Goal: Transaction & Acquisition: Book appointment/travel/reservation

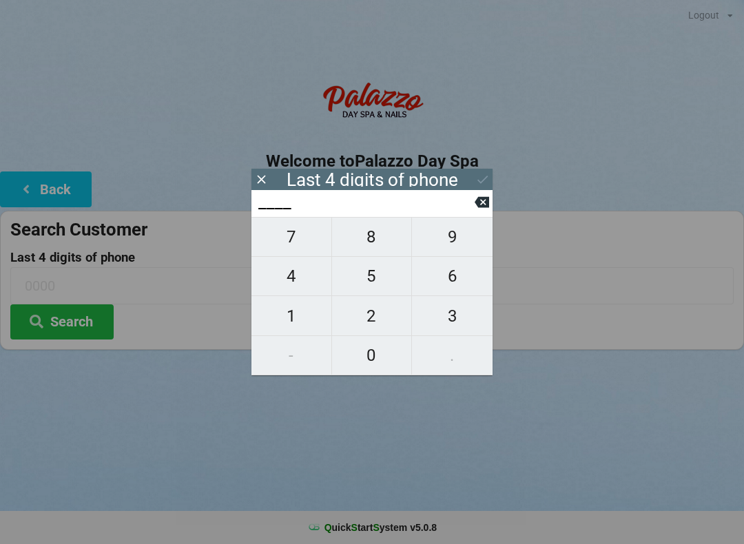
click at [374, 325] on span "2" at bounding box center [372, 316] width 80 height 29
type input "2___"
click at [371, 282] on span "5" at bounding box center [372, 276] width 80 height 29
type input "25__"
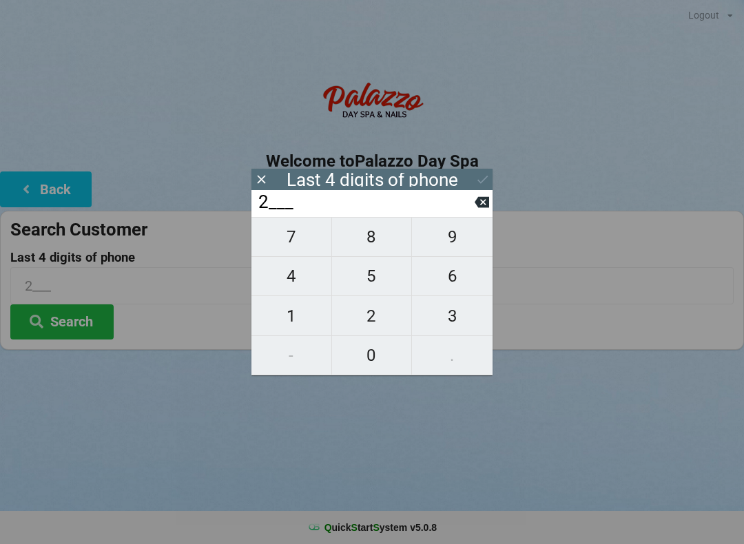
type input "25__"
click at [448, 280] on span "6" at bounding box center [452, 276] width 81 height 29
type input "256_"
click at [379, 349] on span "0" at bounding box center [372, 355] width 80 height 29
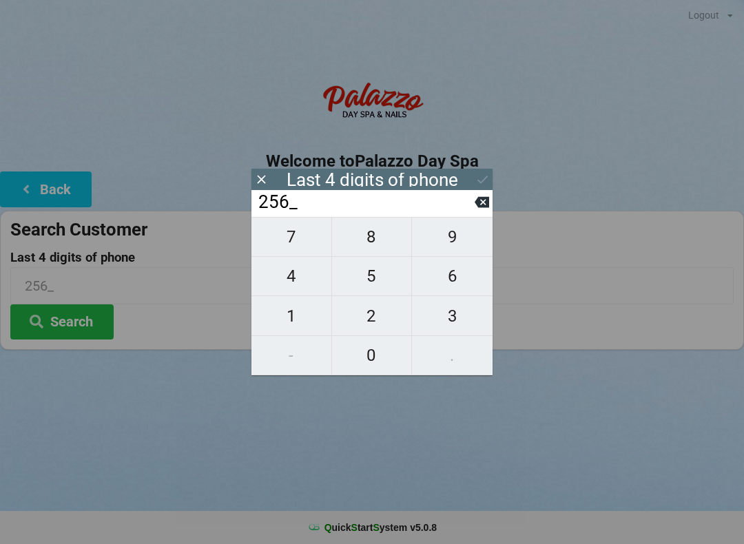
type input "2560"
click at [487, 180] on icon at bounding box center [482, 179] width 14 height 14
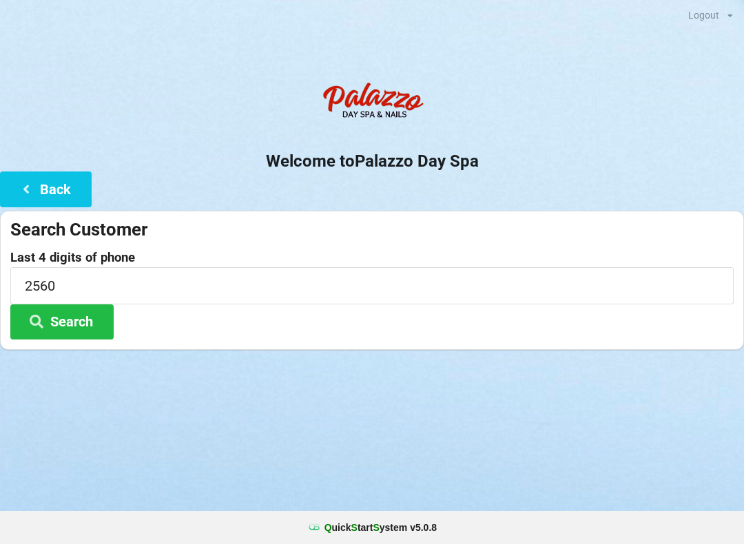
click at [92, 320] on button "Search" at bounding box center [61, 321] width 103 height 35
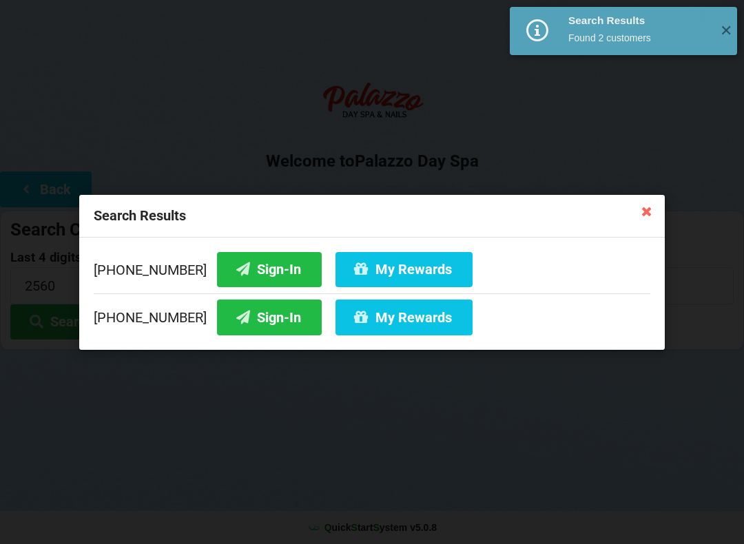
click at [257, 321] on button "Sign-In" at bounding box center [269, 317] width 105 height 35
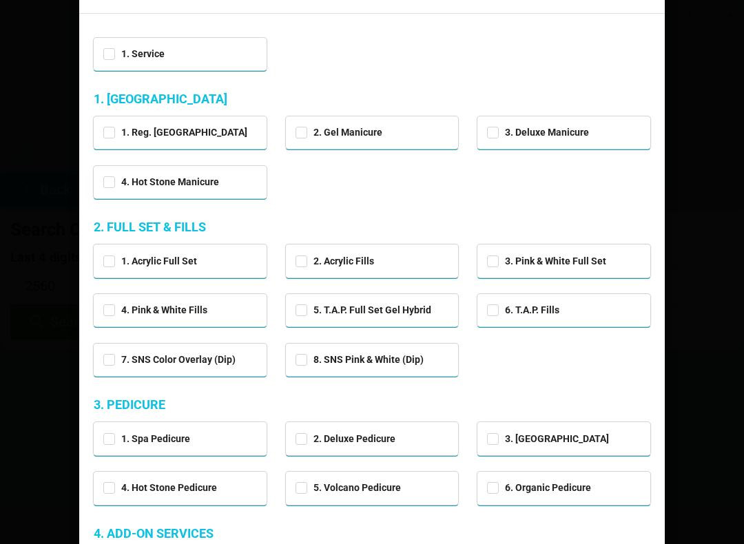
scroll to position [52, 0]
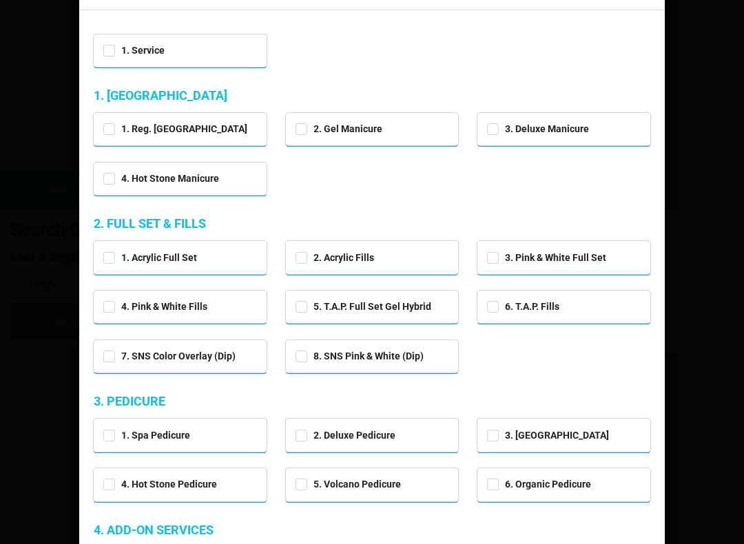
click at [413, 430] on div "2. Deluxe Pedicure" at bounding box center [372, 434] width 154 height 16
checkbox input "true"
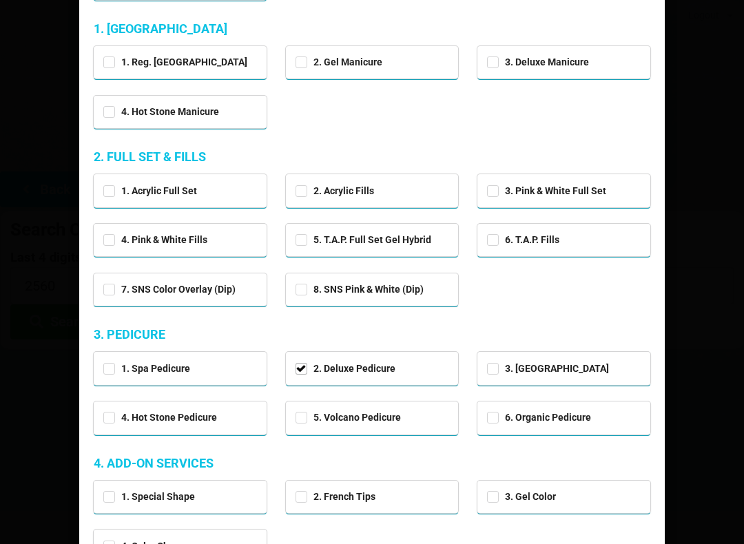
scroll to position [120, 0]
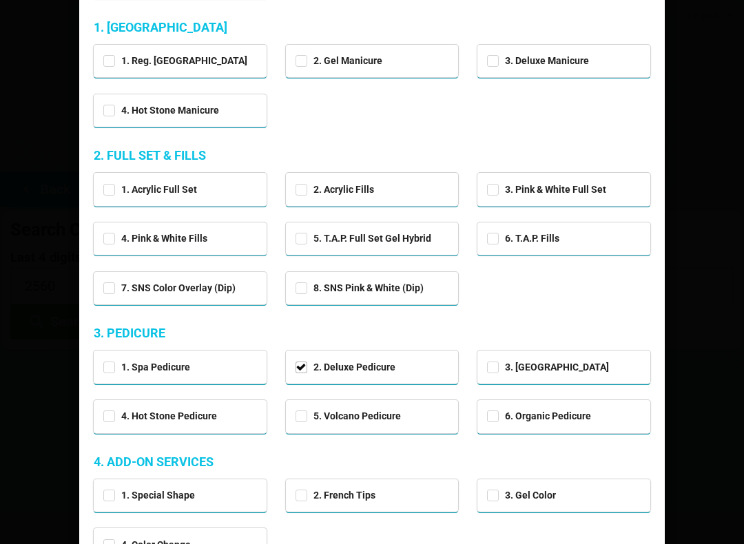
click at [420, 191] on div "2. Acrylic Fills" at bounding box center [372, 188] width 154 height 16
checkbox input "true"
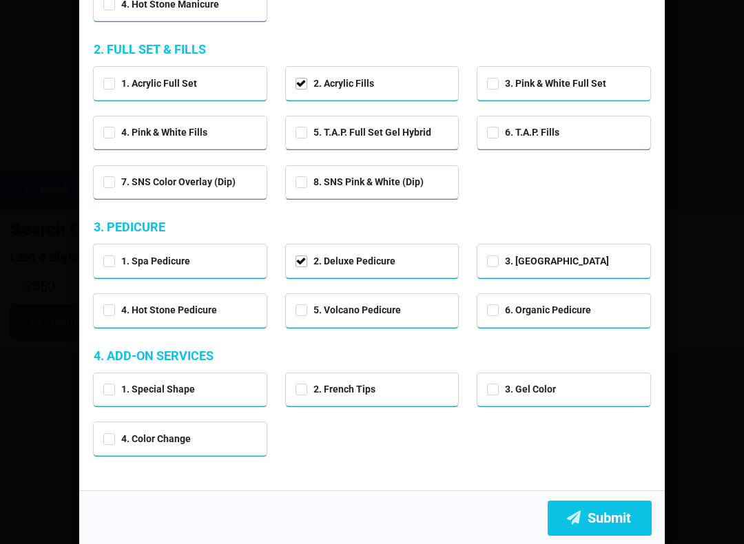
scroll to position [225, 0]
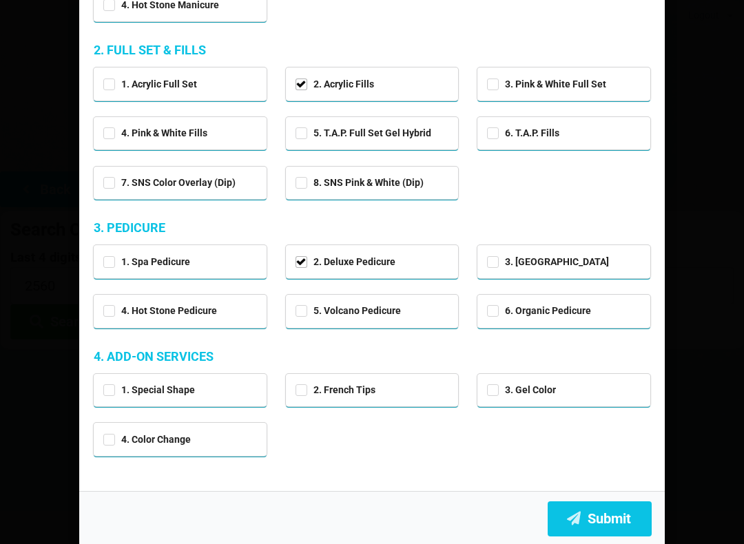
click at [631, 515] on button "Submit" at bounding box center [600, 518] width 104 height 35
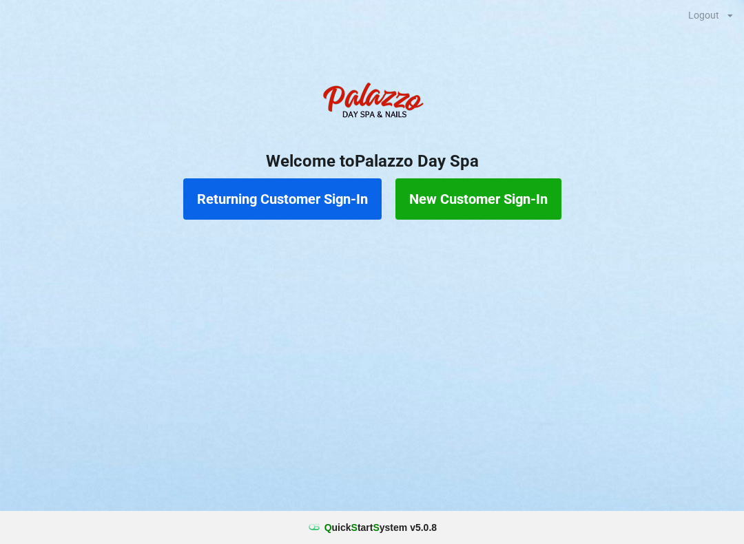
click at [462, 197] on button "New Customer Sign-In" at bounding box center [478, 198] width 166 height 41
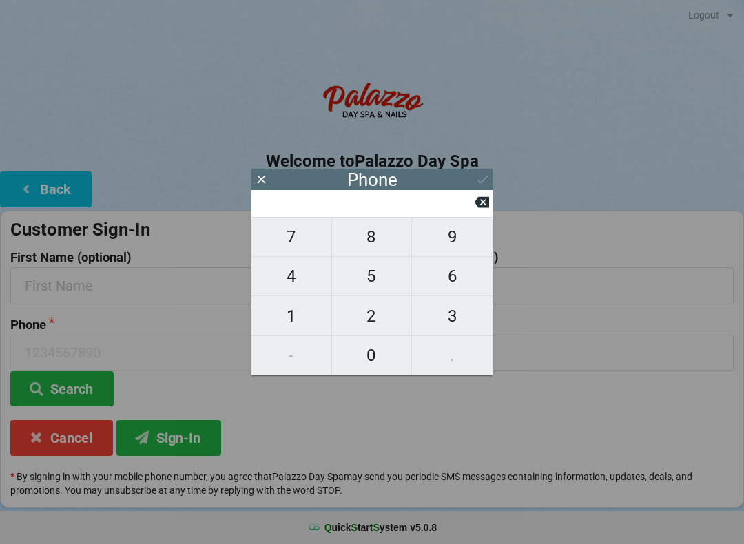
click at [265, 183] on icon at bounding box center [261, 179] width 8 height 8
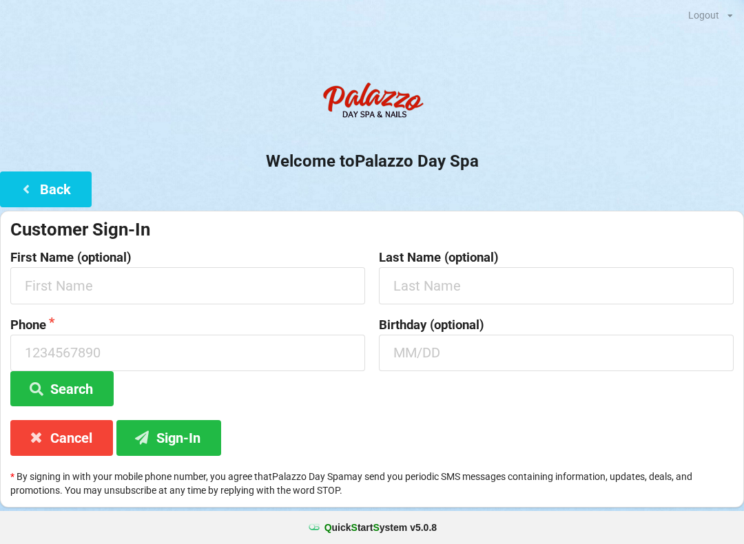
click at [56, 176] on button "Back" at bounding box center [46, 188] width 92 height 35
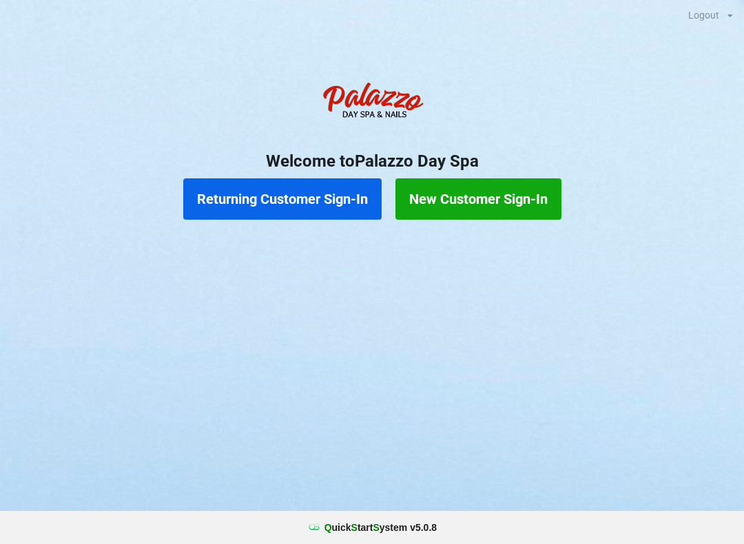
click at [304, 194] on button "Returning Customer Sign-In" at bounding box center [282, 198] width 198 height 41
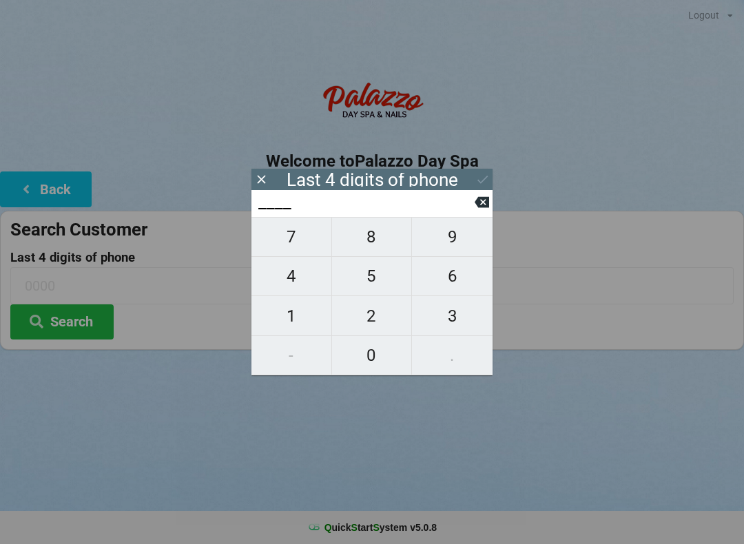
click at [302, 278] on span "4" at bounding box center [291, 276] width 80 height 29
type input "4___"
click at [380, 276] on span "5" at bounding box center [372, 276] width 80 height 29
type input "45__"
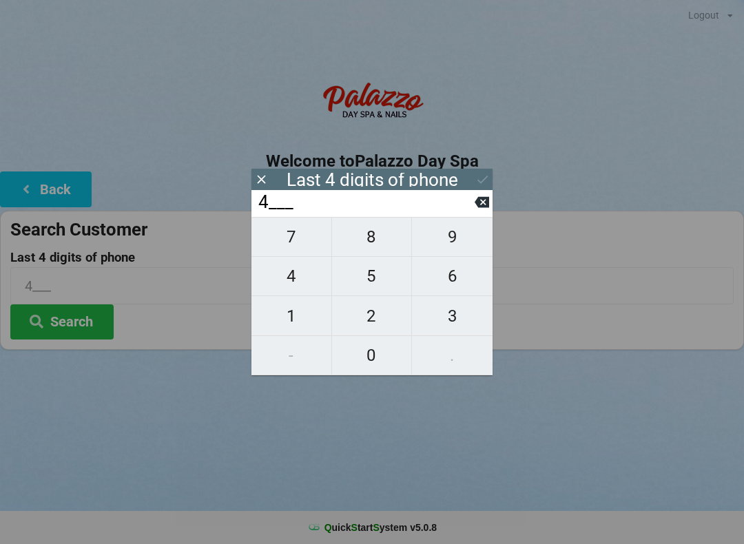
type input "45__"
click at [376, 281] on span "5" at bounding box center [372, 276] width 80 height 29
type input "455_"
click at [461, 321] on span "3" at bounding box center [452, 316] width 81 height 29
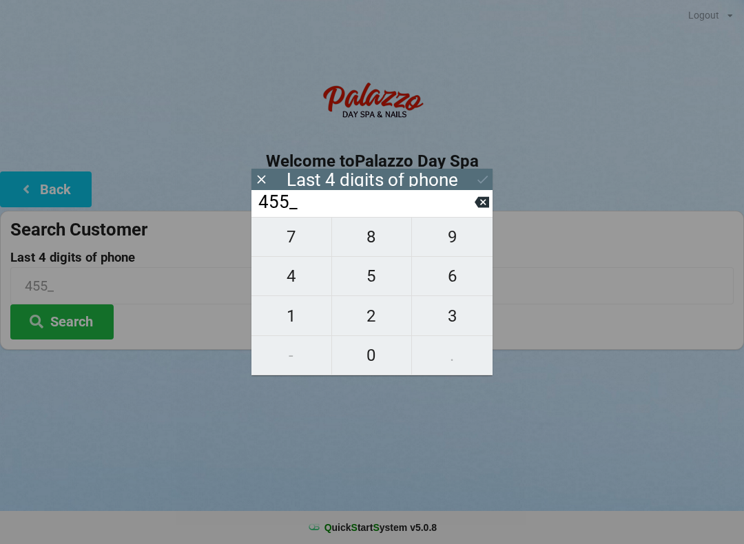
type input "4553"
click at [475, 184] on icon at bounding box center [482, 179] width 14 height 14
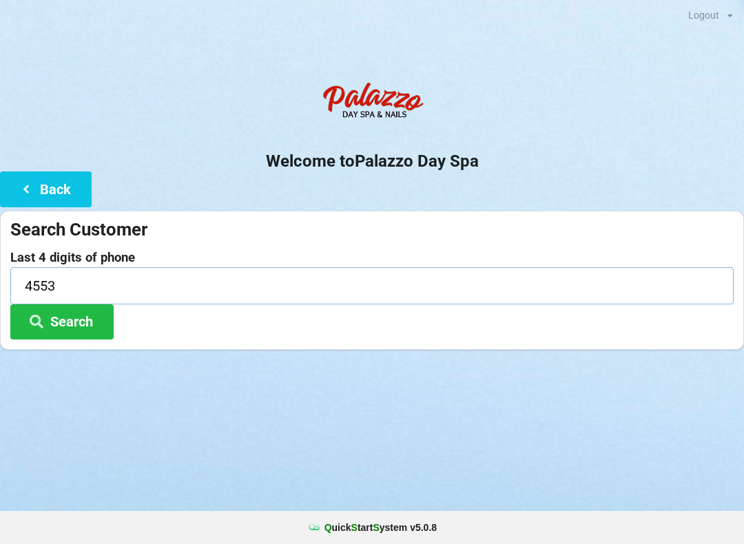
click at [94, 286] on input "4553" at bounding box center [371, 285] width 723 height 37
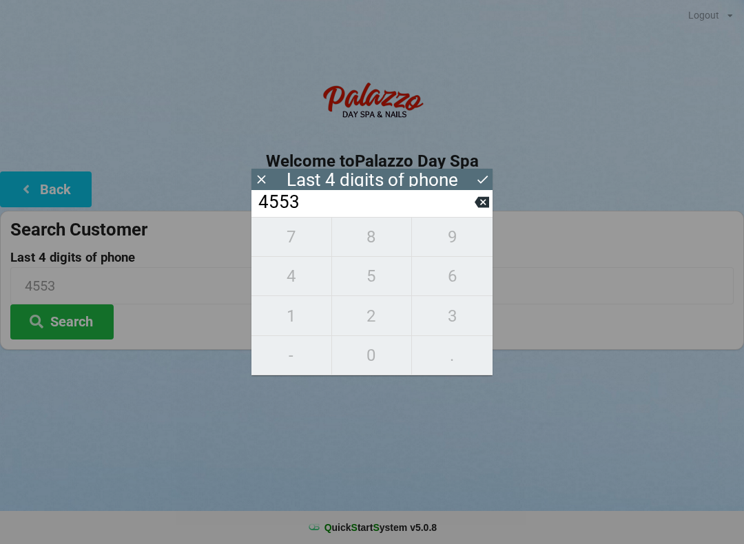
click at [477, 183] on icon at bounding box center [482, 179] width 14 height 14
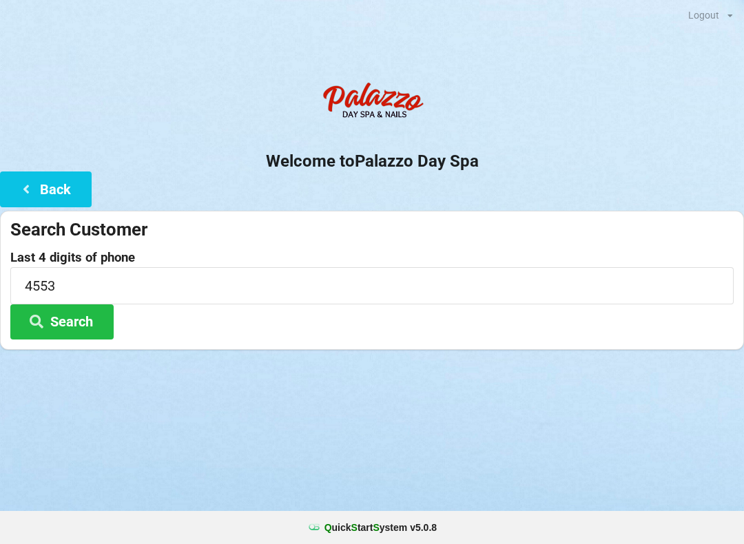
click at [71, 323] on button "Search" at bounding box center [61, 321] width 103 height 35
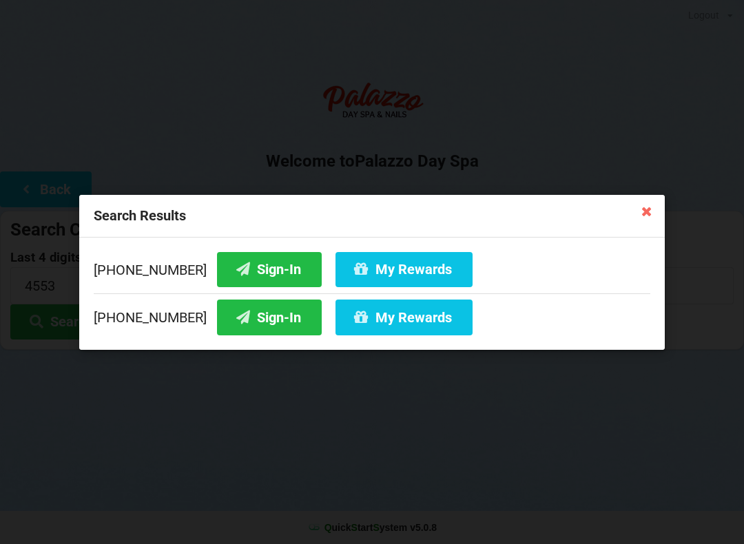
click at [266, 324] on button "Sign-In" at bounding box center [269, 317] width 105 height 35
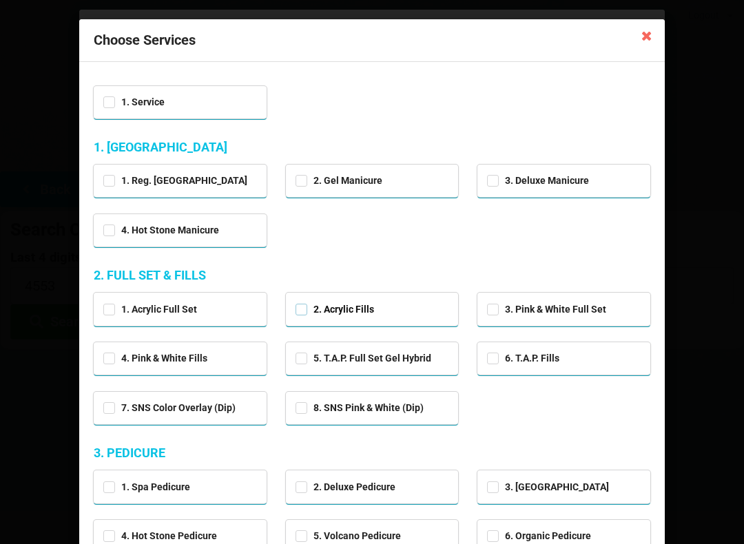
click at [337, 311] on label "2. Acrylic Fills" at bounding box center [334, 310] width 79 height 12
checkbox input "true"
click at [45, 205] on div "Choose Services 1. Service 1. MANICURE 1. Reg. Manicure 2. Gel Manicure 3. Delu…" at bounding box center [372, 272] width 744 height 544
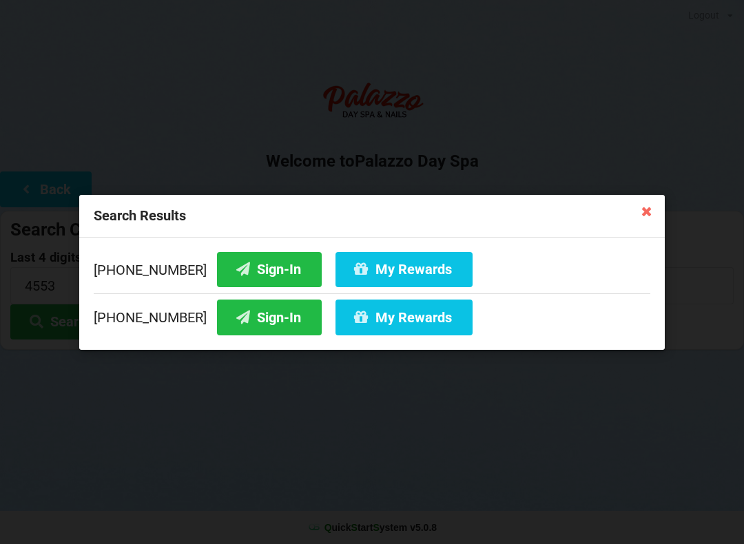
click at [642, 214] on icon at bounding box center [647, 211] width 22 height 22
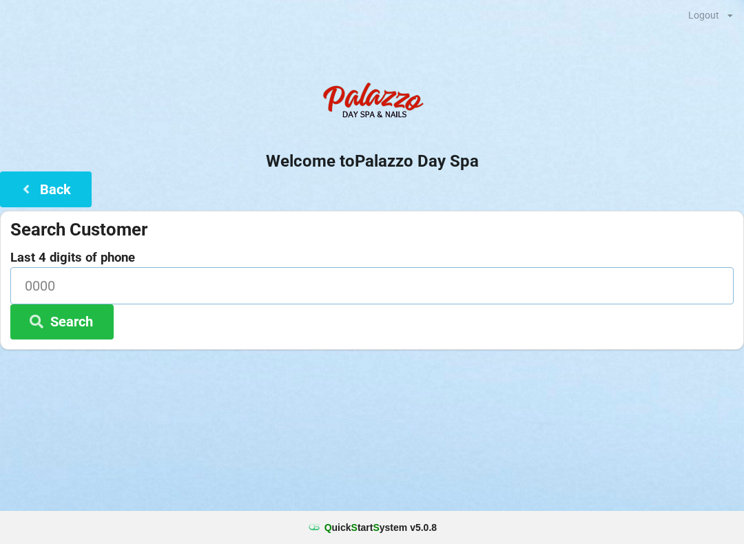
click at [158, 289] on input at bounding box center [371, 285] width 723 height 37
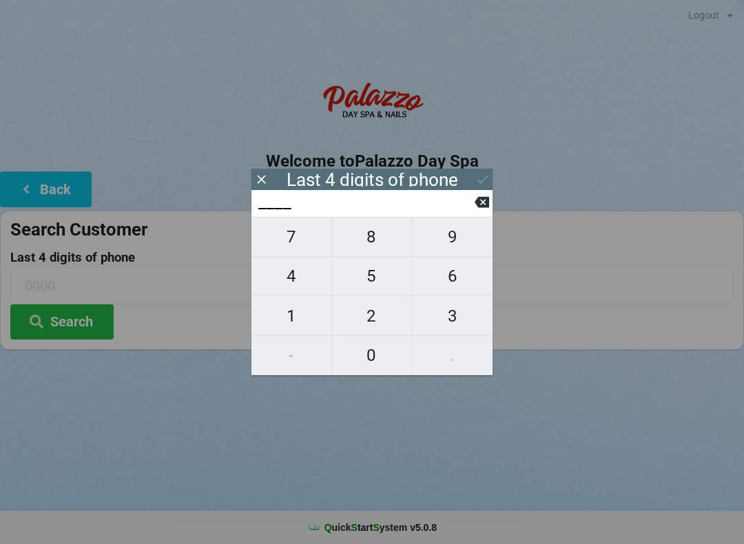
click at [298, 278] on span "4" at bounding box center [291, 276] width 80 height 29
type input "4___"
click at [364, 280] on span "5" at bounding box center [372, 276] width 80 height 29
type input "45__"
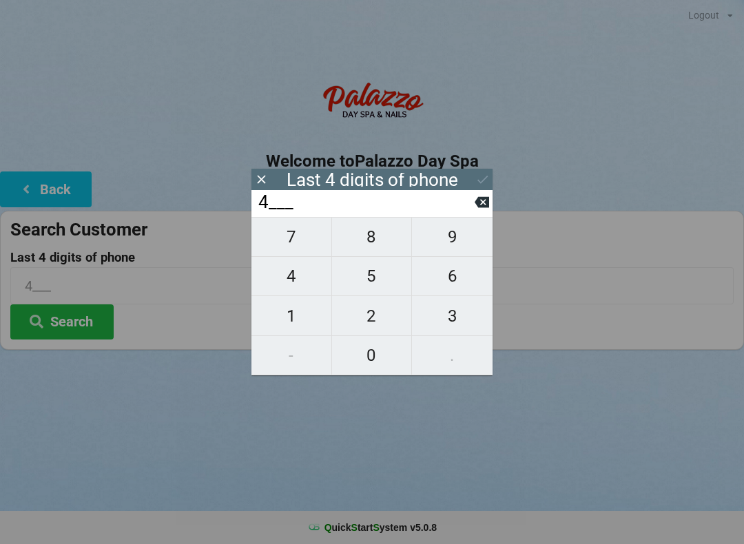
type input "45__"
click at [373, 280] on span "5" at bounding box center [372, 276] width 80 height 29
type input "455_"
click at [448, 320] on span "3" at bounding box center [452, 316] width 81 height 29
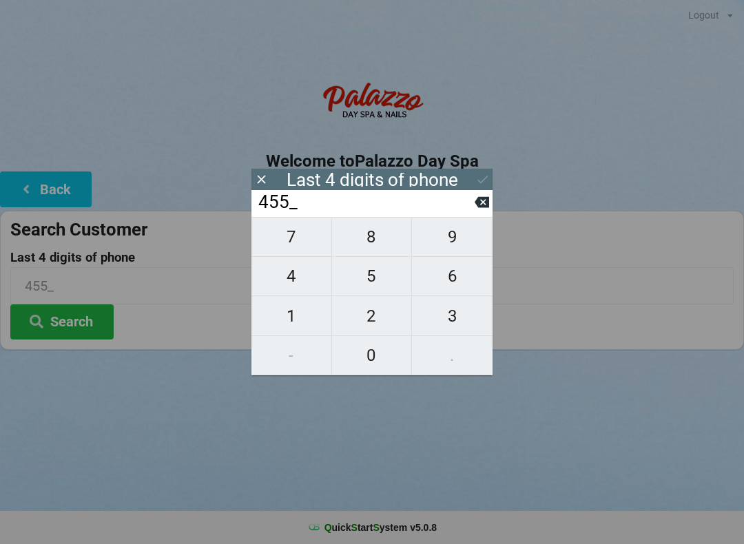
type input "4553"
click at [478, 180] on icon at bounding box center [482, 180] width 10 height 8
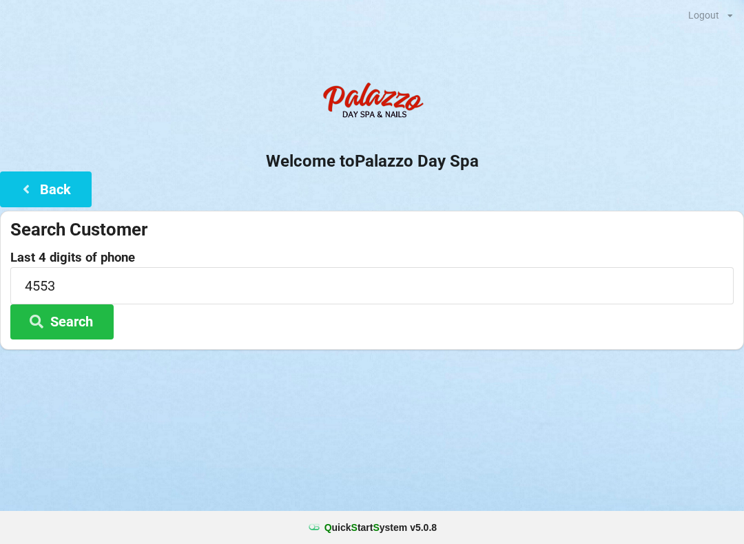
click at [84, 321] on button "Search" at bounding box center [61, 321] width 103 height 35
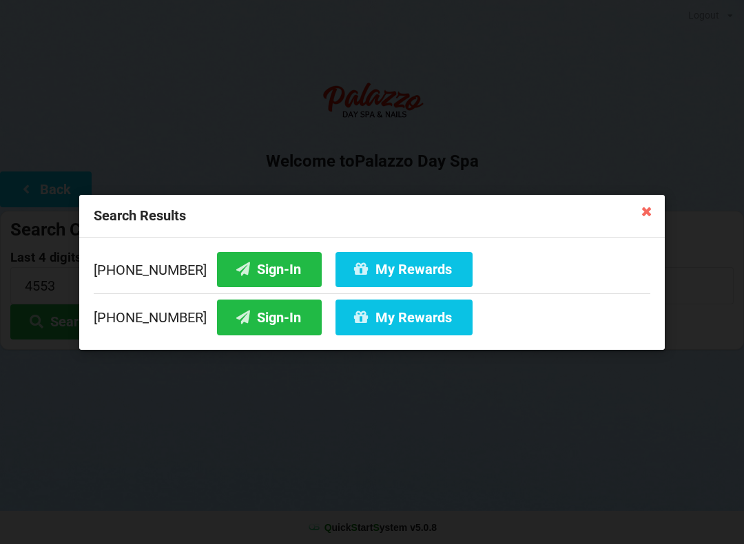
click at [375, 320] on button "My Rewards" at bounding box center [403, 317] width 137 height 35
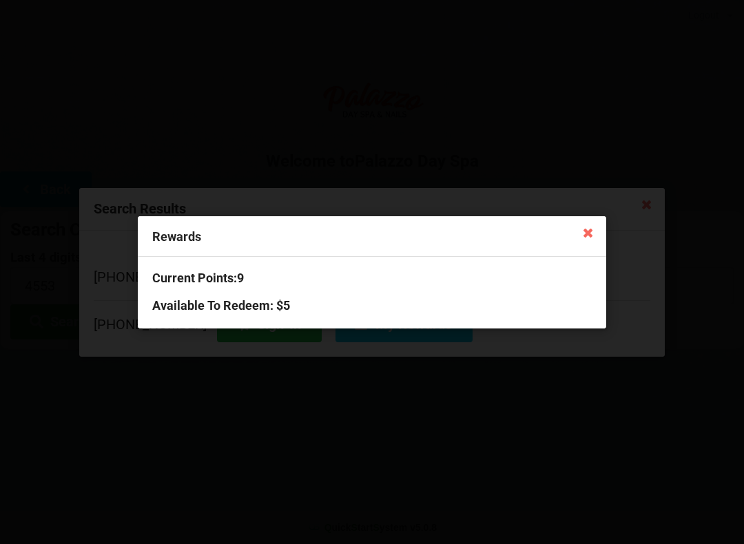
click at [264, 306] on h3 "Available To Redeem : $5" at bounding box center [371, 306] width 439 height 16
click at [579, 239] on icon at bounding box center [588, 232] width 22 height 22
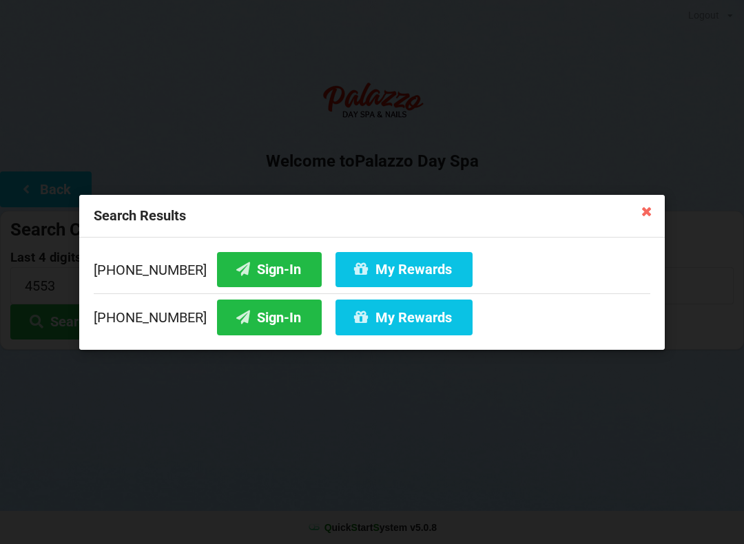
click at [255, 320] on button "Sign-In" at bounding box center [269, 317] width 105 height 35
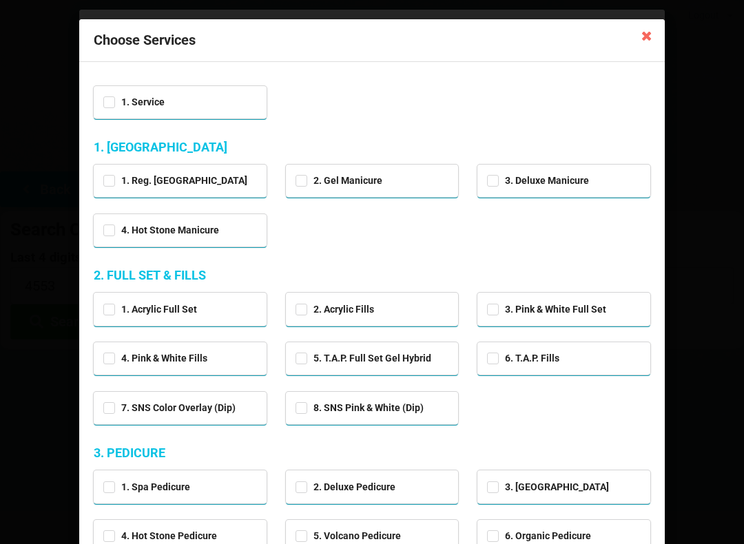
click at [212, 103] on div "1. Service" at bounding box center [180, 101] width 154 height 16
checkbox input "true"
click at [390, 304] on div "2. Acrylic Fills" at bounding box center [372, 308] width 154 height 16
checkbox input "true"
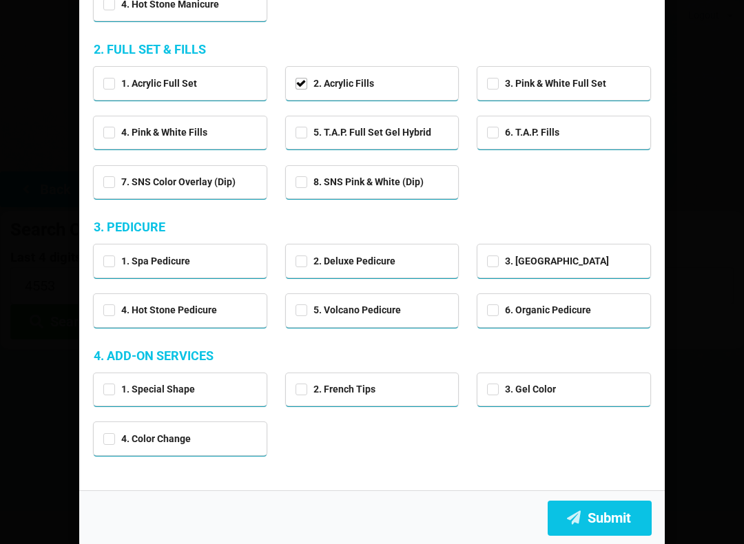
scroll to position [225, 0]
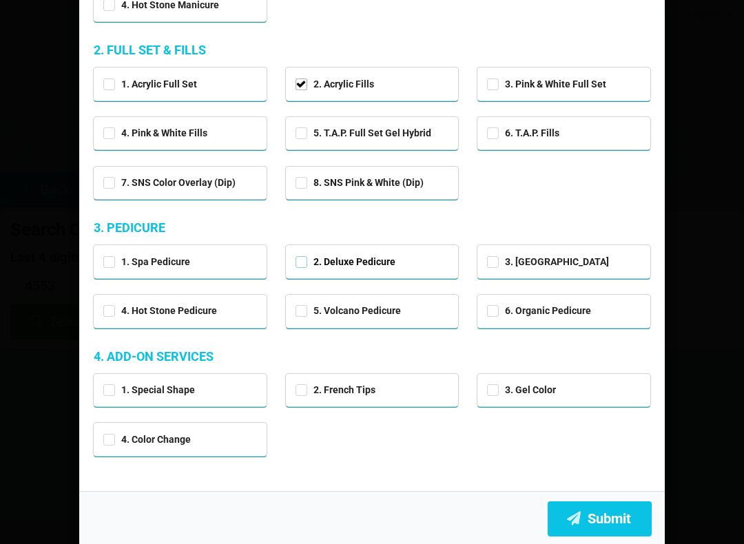
click at [330, 258] on label "2. Deluxe Pedicure" at bounding box center [345, 262] width 100 height 12
checkbox input "true"
click at [606, 519] on button "Submit" at bounding box center [600, 518] width 104 height 35
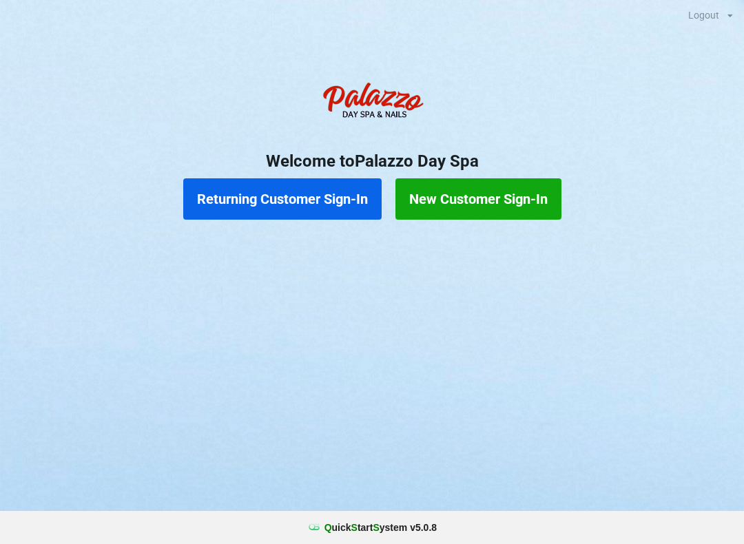
click at [268, 193] on button "Returning Customer Sign-In" at bounding box center [282, 198] width 198 height 41
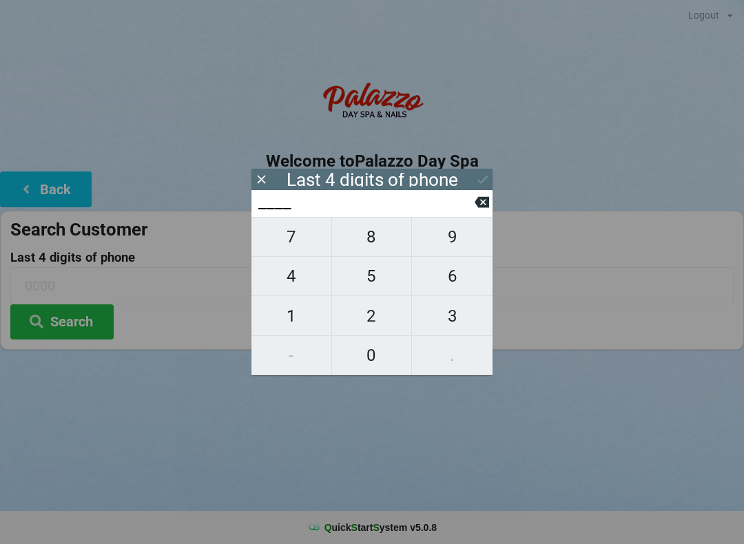
click at [285, 276] on span "4" at bounding box center [291, 276] width 80 height 29
type input "4___"
click at [374, 357] on span "0" at bounding box center [372, 355] width 80 height 29
type input "40__"
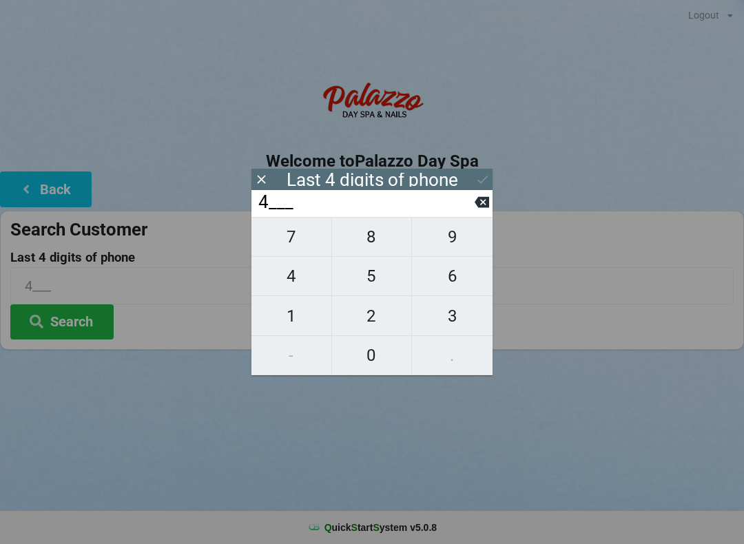
type input "40__"
click at [297, 238] on span "7" at bounding box center [291, 236] width 80 height 29
type input "407_"
click at [447, 247] on span "9" at bounding box center [452, 236] width 81 height 29
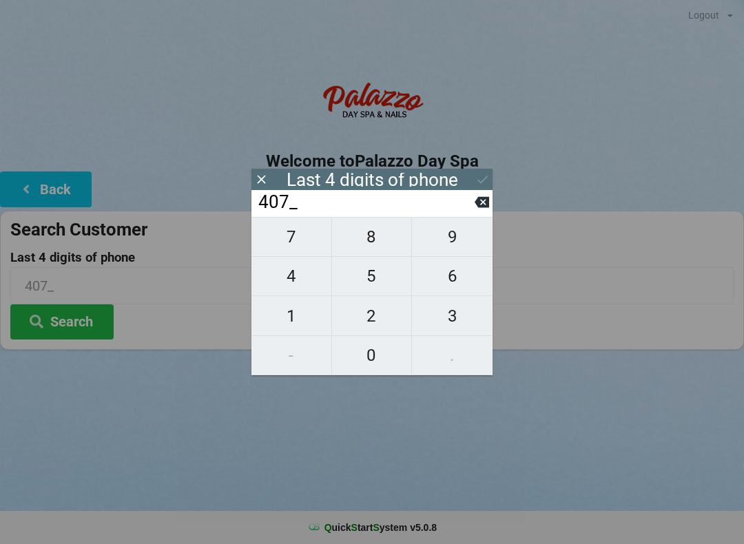
type input "4079"
click at [298, 316] on div "7 8 9 4 5 6 1 2 3 - 0 ." at bounding box center [371, 296] width 241 height 158
click at [487, 205] on icon at bounding box center [482, 202] width 14 height 11
click at [480, 211] on button at bounding box center [482, 202] width 14 height 19
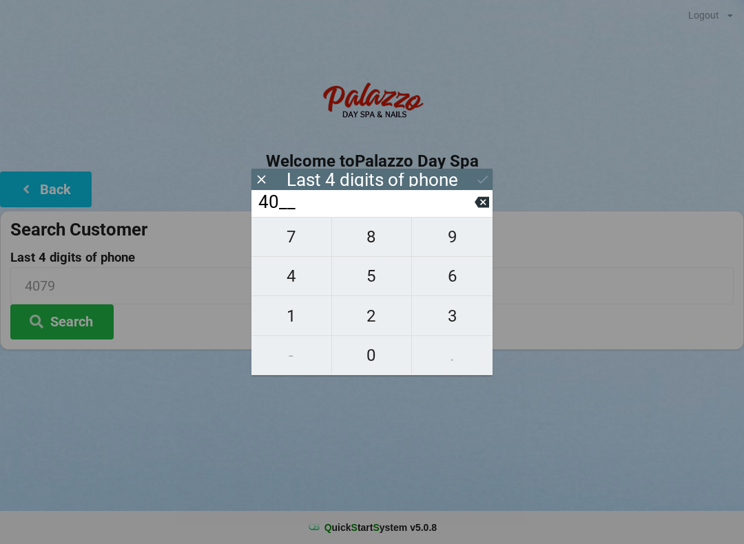
click at [477, 209] on icon at bounding box center [482, 202] width 14 height 14
click at [488, 208] on icon at bounding box center [482, 202] width 14 height 11
type input "____"
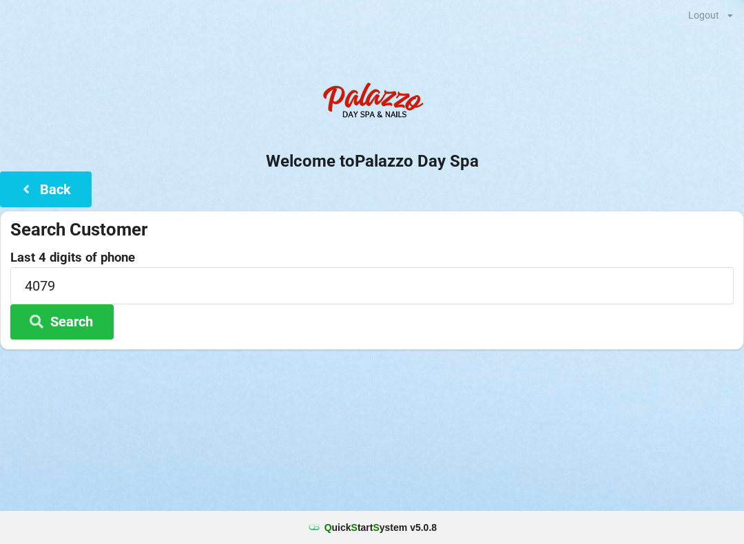
click at [495, 205] on div "Welcome to Palazzo Day Spa Back Search Customer Last 4 digits of phone 4079 Sea…" at bounding box center [372, 212] width 744 height 275
click at [79, 289] on input "4079" at bounding box center [371, 285] width 723 height 37
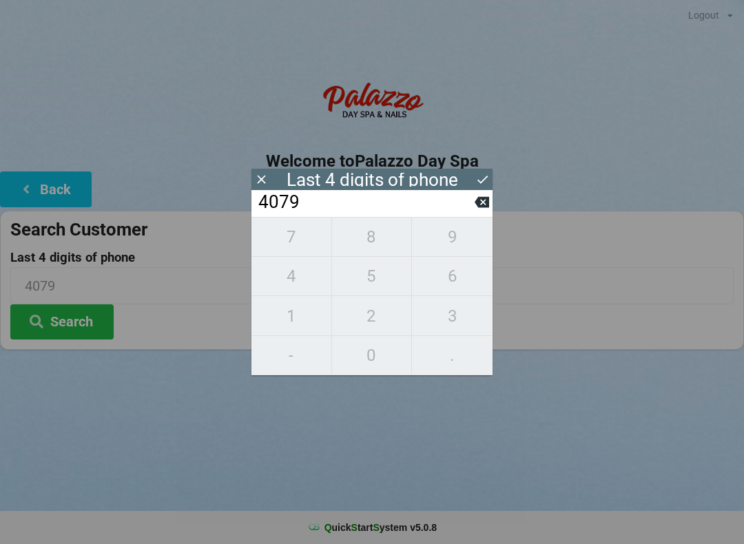
click at [474, 292] on div "7 8 9 4 5 6 1 2 3 - 0 ." at bounding box center [371, 296] width 241 height 158
click at [480, 199] on button at bounding box center [482, 202] width 14 height 19
click at [482, 204] on icon at bounding box center [482, 202] width 14 height 11
click at [488, 200] on icon at bounding box center [482, 202] width 14 height 14
click at [488, 198] on button at bounding box center [482, 202] width 14 height 19
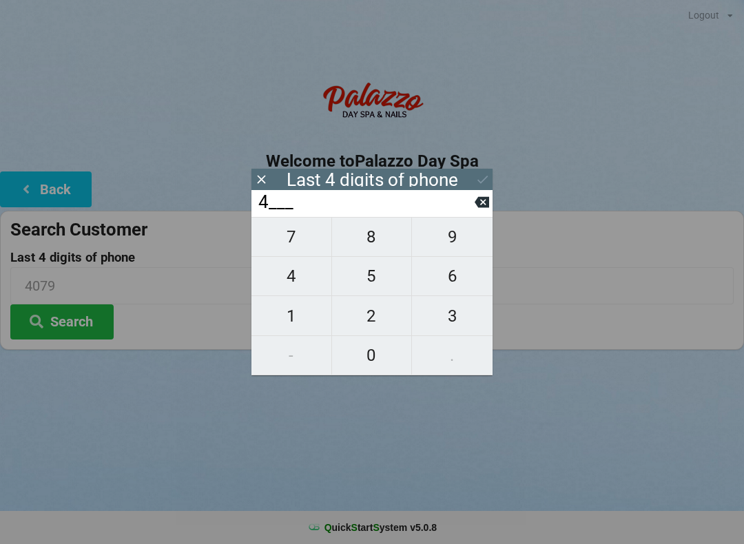
type input "____"
click at [379, 245] on span "8" at bounding box center [372, 236] width 80 height 29
type input "8___"
click at [373, 284] on span "5" at bounding box center [372, 276] width 80 height 29
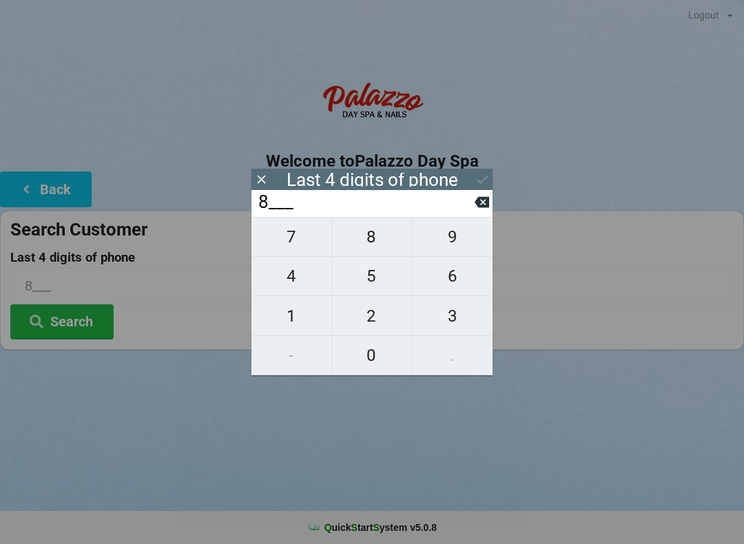
type input "85__"
click at [376, 315] on span "2" at bounding box center [372, 316] width 80 height 29
type input "852_"
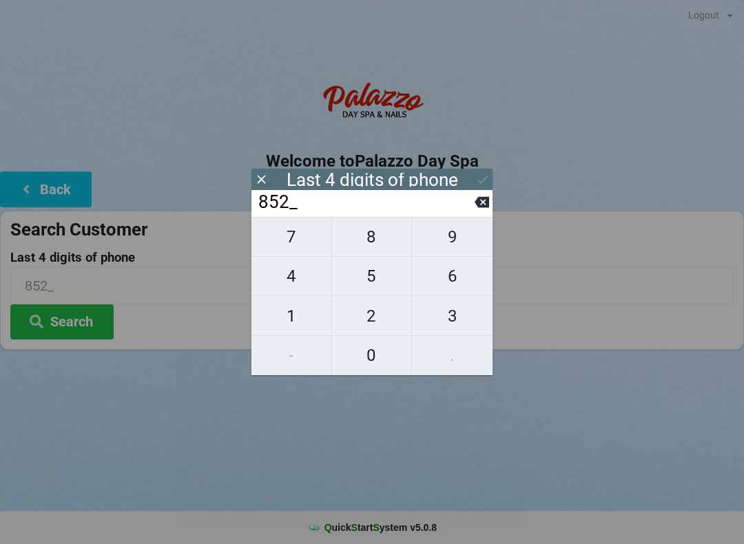
click at [279, 318] on span "1" at bounding box center [291, 316] width 80 height 29
type input "8521"
click at [64, 324] on button "Search" at bounding box center [61, 321] width 103 height 35
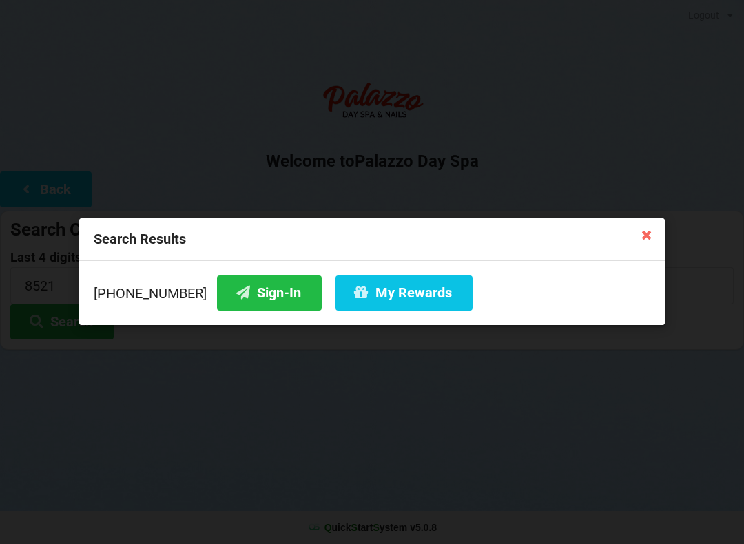
click at [247, 286] on button "Sign-In" at bounding box center [269, 292] width 105 height 35
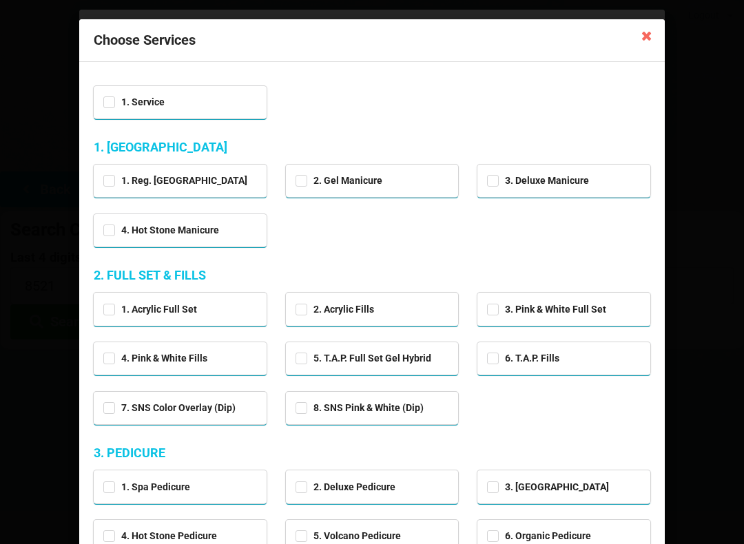
click at [656, 43] on icon at bounding box center [647, 35] width 22 height 22
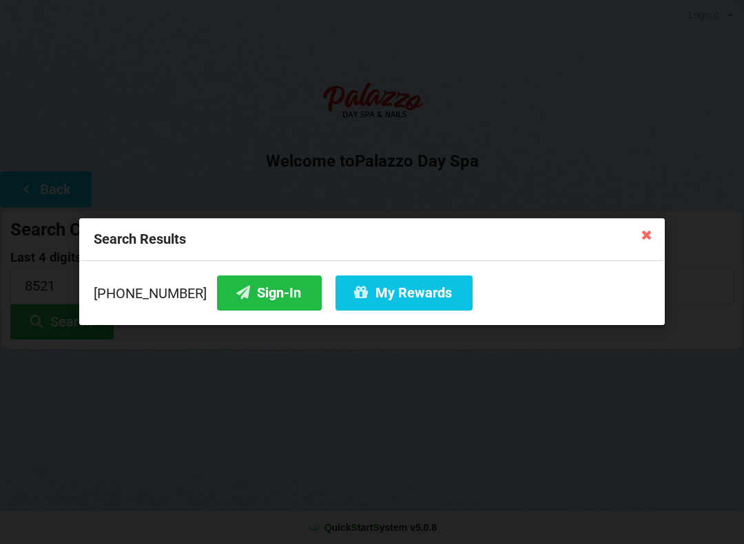
click at [383, 295] on button "My Rewards" at bounding box center [403, 292] width 137 height 35
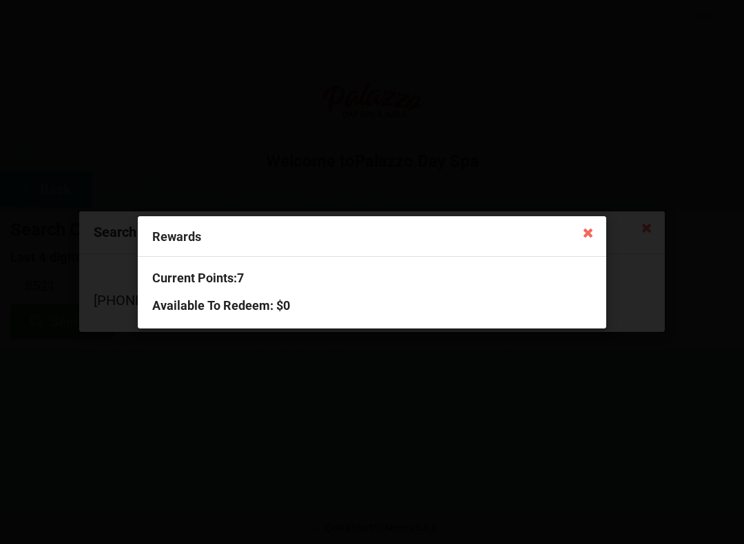
click at [582, 234] on icon at bounding box center [588, 232] width 22 height 22
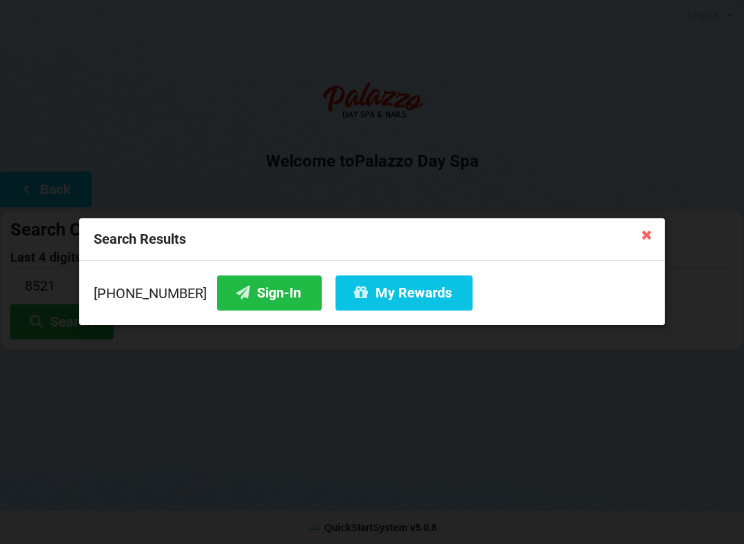
click at [647, 233] on icon at bounding box center [647, 234] width 22 height 22
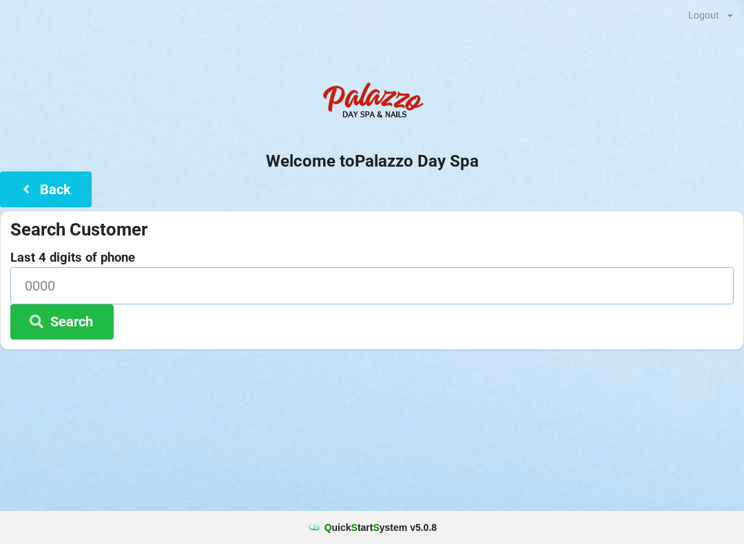
click at [180, 277] on input at bounding box center [371, 285] width 723 height 37
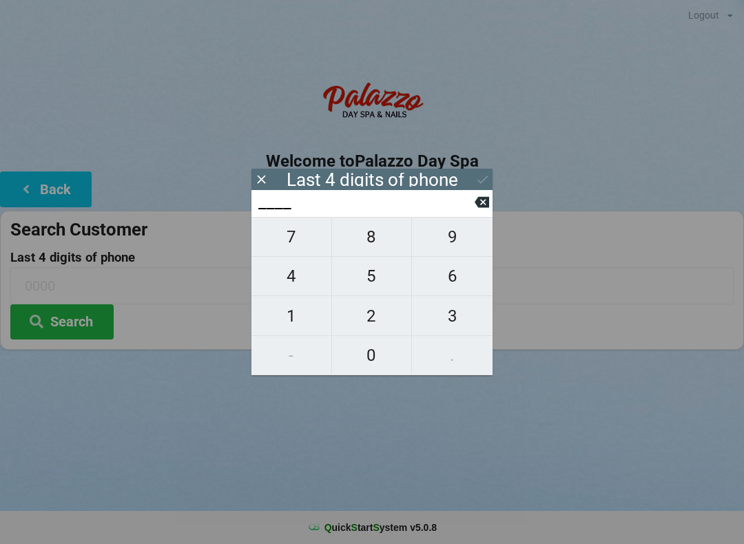
click at [388, 360] on span "0" at bounding box center [372, 355] width 80 height 29
type input "0___"
click at [387, 316] on span "2" at bounding box center [372, 316] width 80 height 29
type input "02__"
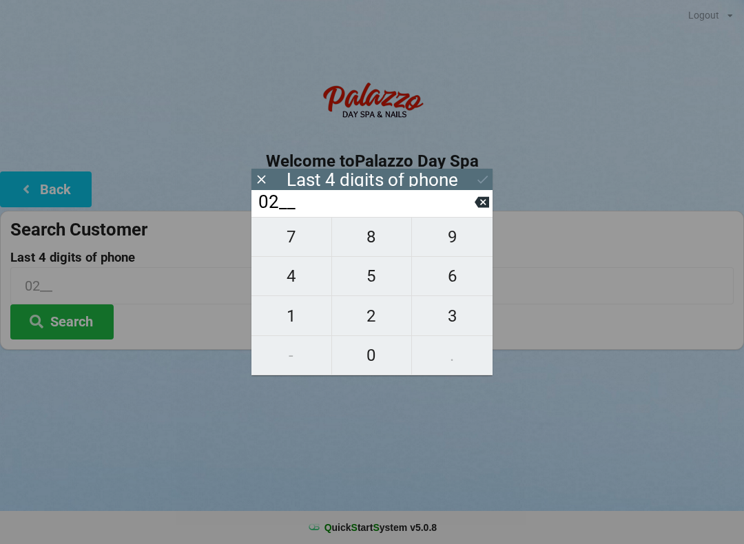
click at [480, 206] on icon at bounding box center [482, 202] width 14 height 11
click at [482, 207] on icon at bounding box center [482, 202] width 14 height 14
type input "____"
click at [383, 359] on span "0" at bounding box center [372, 355] width 80 height 29
type input "0___"
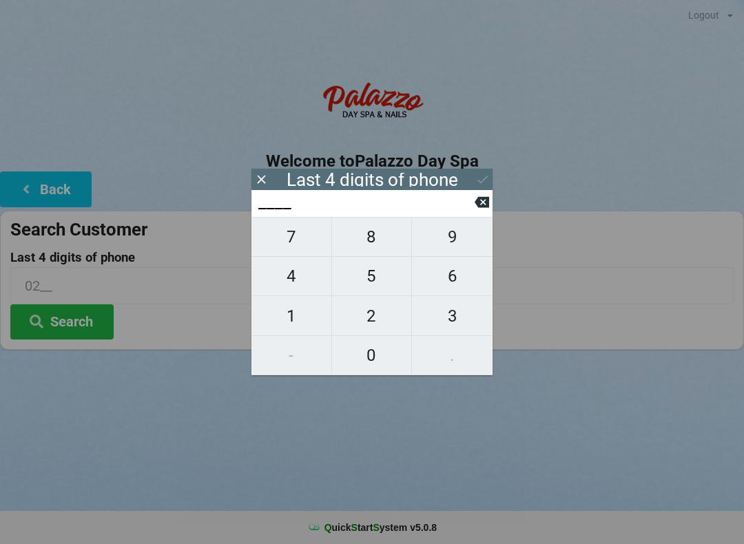
type input "0___"
click at [382, 239] on span "8" at bounding box center [372, 236] width 80 height 29
type input "08__"
click at [379, 231] on span "8" at bounding box center [372, 236] width 80 height 29
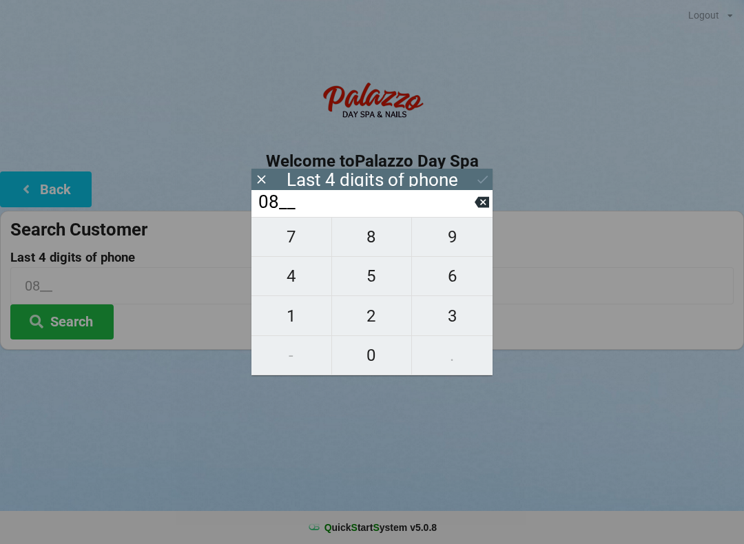
type input "088_"
click at [387, 323] on span "2" at bounding box center [372, 316] width 80 height 29
type input "0882"
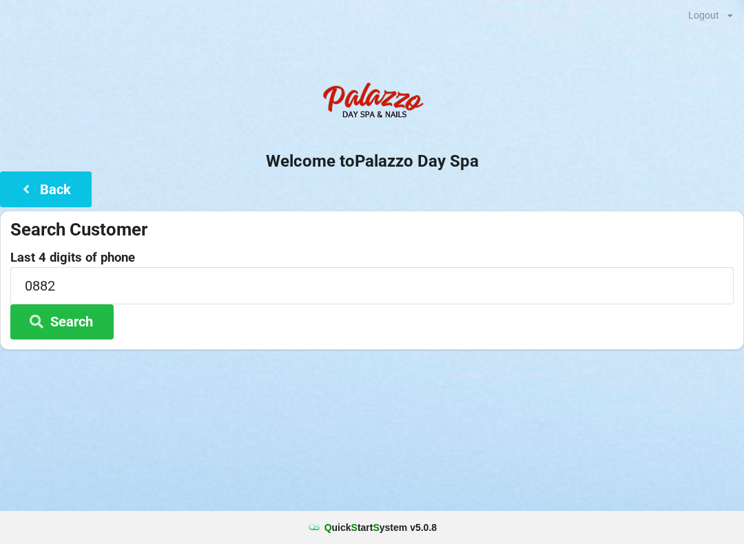
click at [401, 425] on div "Logout Logout Sign-In Welcome to Palazzo Day Spa Back Search Customer Last 4 di…" at bounding box center [372, 272] width 744 height 544
click at [90, 319] on button "Search" at bounding box center [61, 321] width 103 height 35
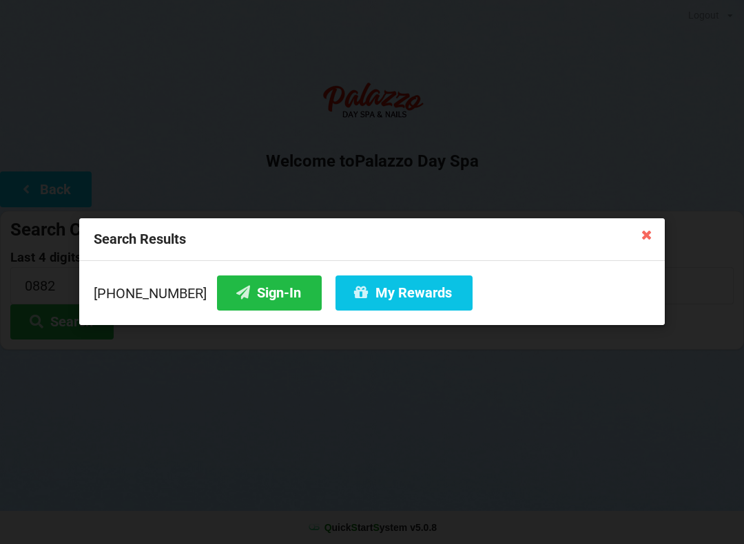
click at [242, 295] on button "Sign-In" at bounding box center [269, 292] width 105 height 35
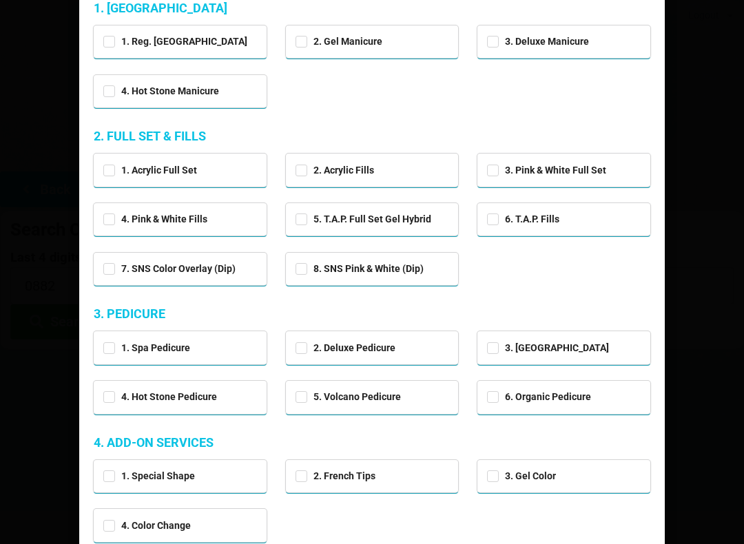
scroll to position [141, 0]
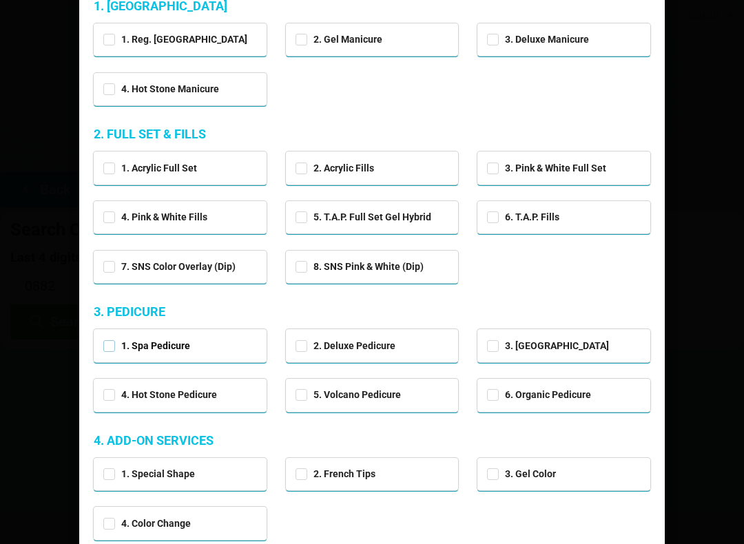
click at [110, 342] on label "1. Spa Pedicure" at bounding box center [146, 346] width 87 height 12
checkbox input "true"
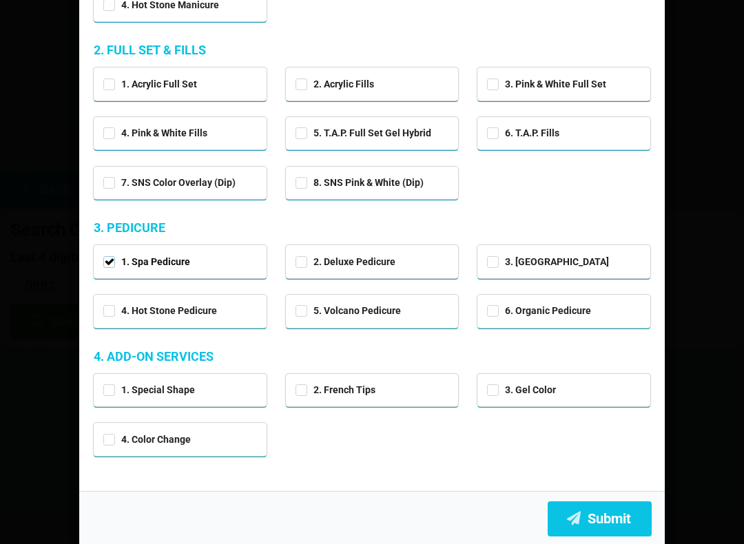
scroll to position [225, 0]
click at [628, 514] on button "Submit" at bounding box center [600, 518] width 104 height 35
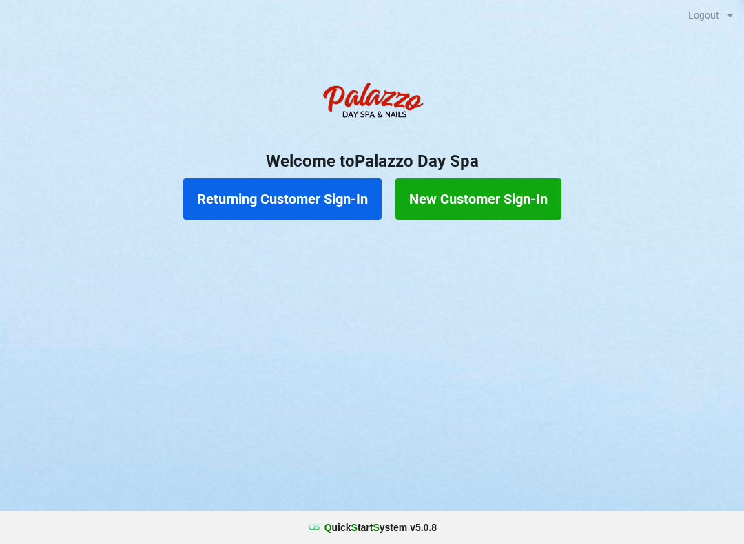
click at [281, 187] on button "Returning Customer Sign-In" at bounding box center [282, 198] width 198 height 41
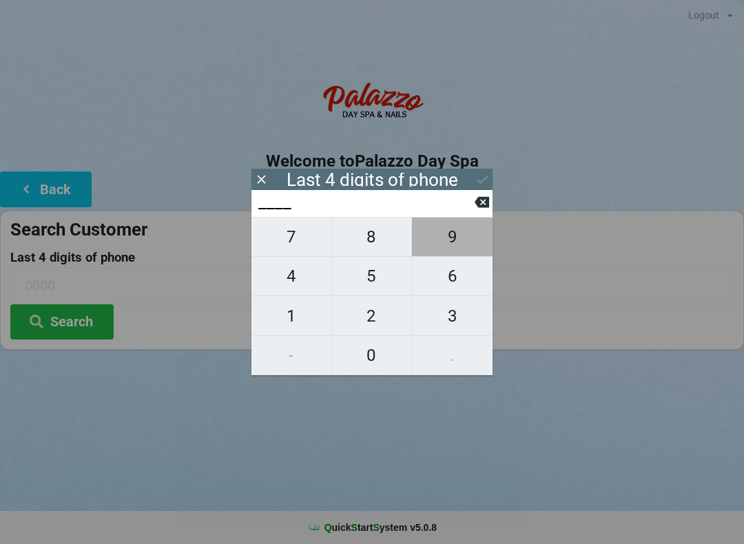
click at [457, 236] on span "9" at bounding box center [452, 236] width 81 height 29
type input "9___"
click at [368, 358] on span "0" at bounding box center [372, 355] width 80 height 29
type input "90__"
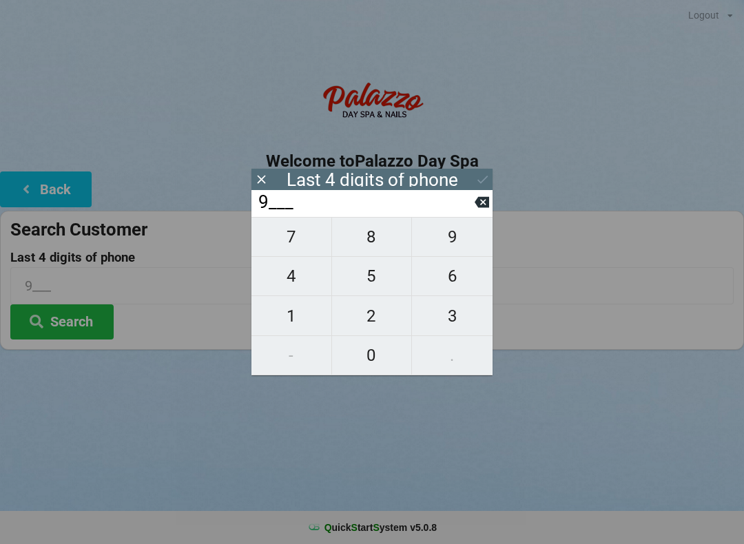
type input "90__"
click at [304, 239] on span "7" at bounding box center [291, 236] width 80 height 29
type input "907_"
click at [382, 284] on span "5" at bounding box center [372, 276] width 80 height 29
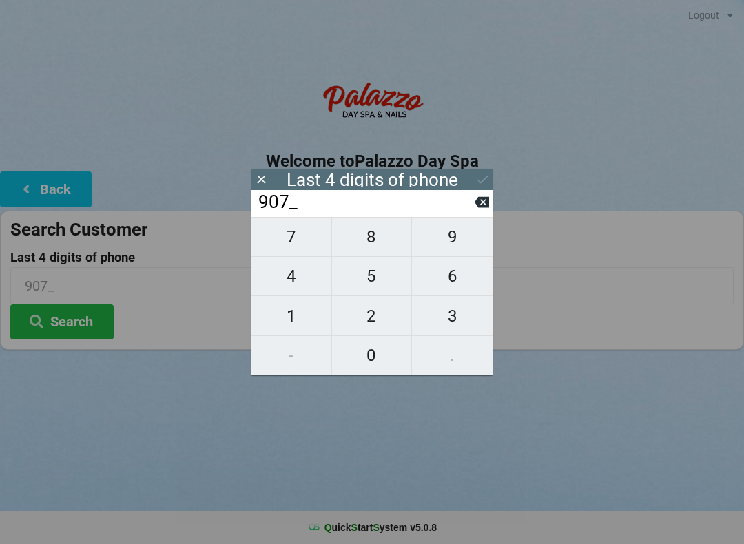
type input "9075"
